Goal: Task Accomplishment & Management: Manage account settings

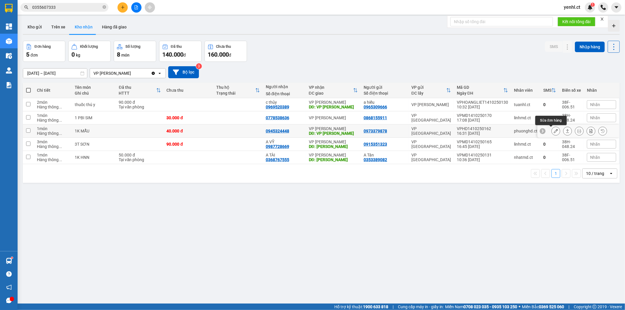
click at [554, 131] on icon at bounding box center [556, 131] width 4 height 4
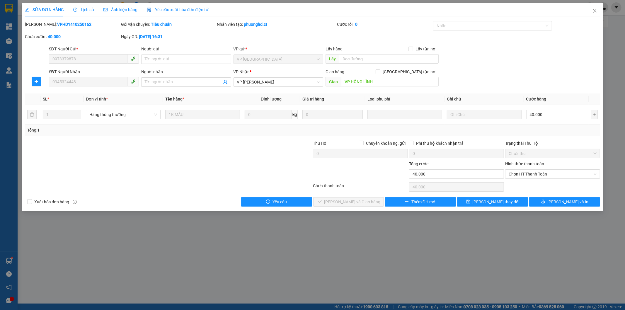
type input "0973379878"
type input "0945324448"
type input "VP HỒNG LĨNH"
type input "0"
type input "40.000"
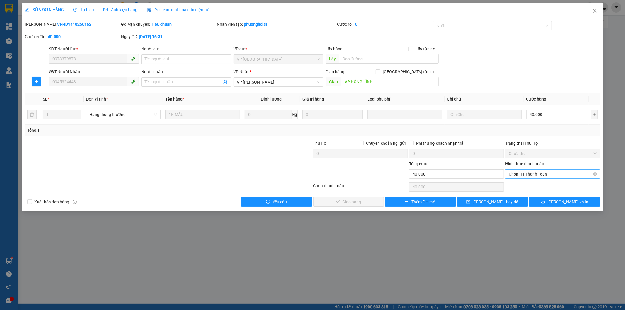
click at [530, 173] on span "Chọn HT Thanh Toán" at bounding box center [553, 174] width 88 height 9
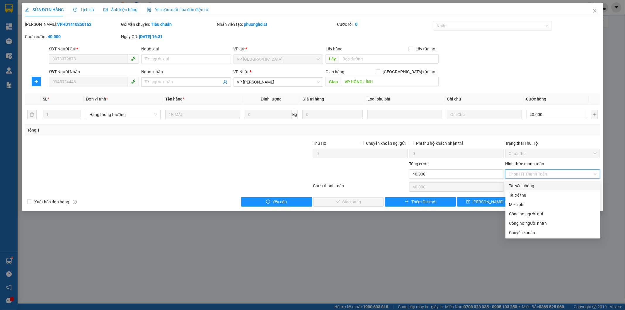
click at [529, 185] on div "Tại văn phòng" at bounding box center [553, 186] width 88 height 6
type input "0"
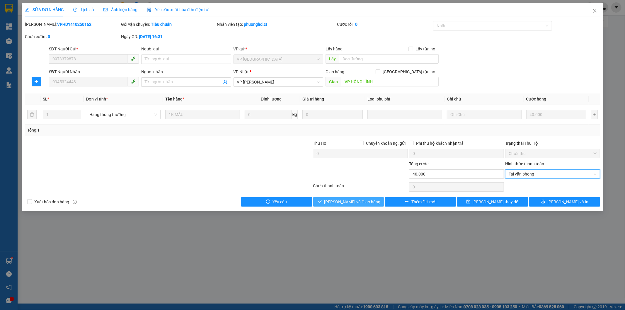
click at [363, 200] on span "[PERSON_NAME] và Giao hàng" at bounding box center [352, 202] width 56 height 6
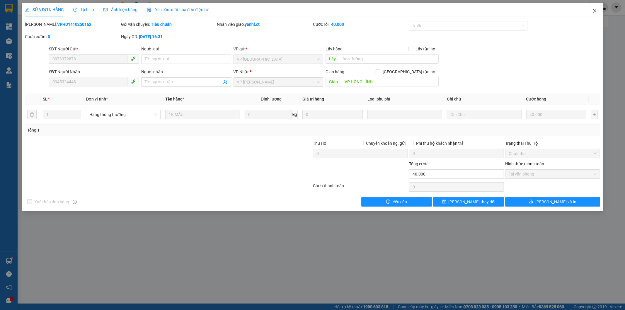
click at [594, 11] on icon "close" at bounding box center [594, 10] width 5 height 5
